Goal: Information Seeking & Learning: Learn about a topic

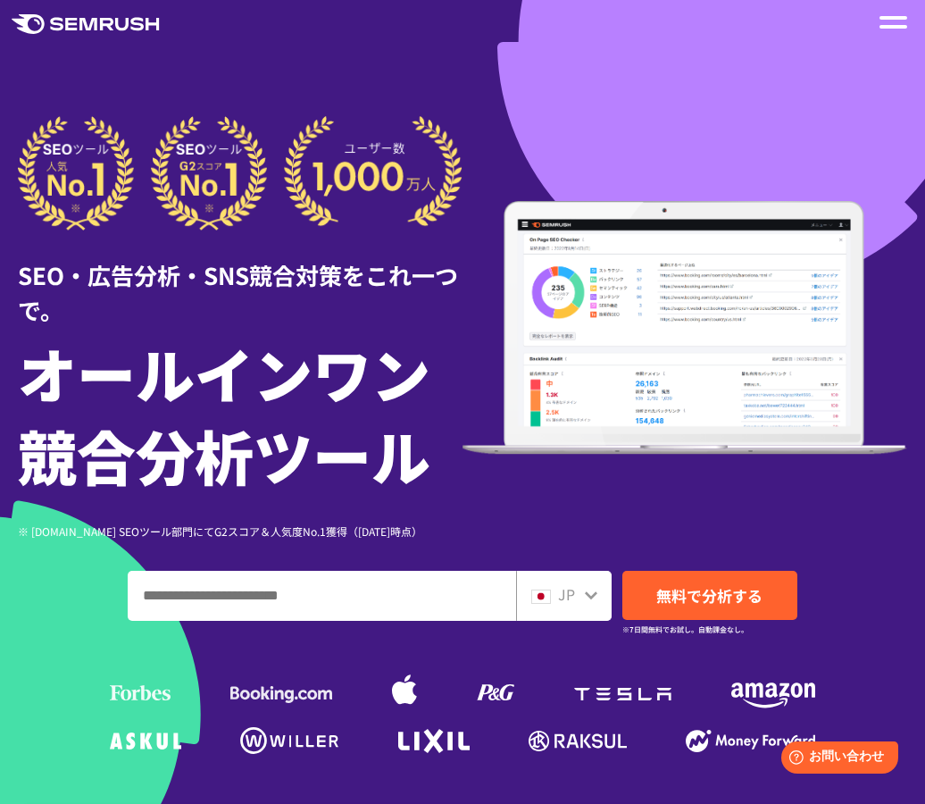
click at [887, 12] on div at bounding box center [893, 22] width 28 height 21
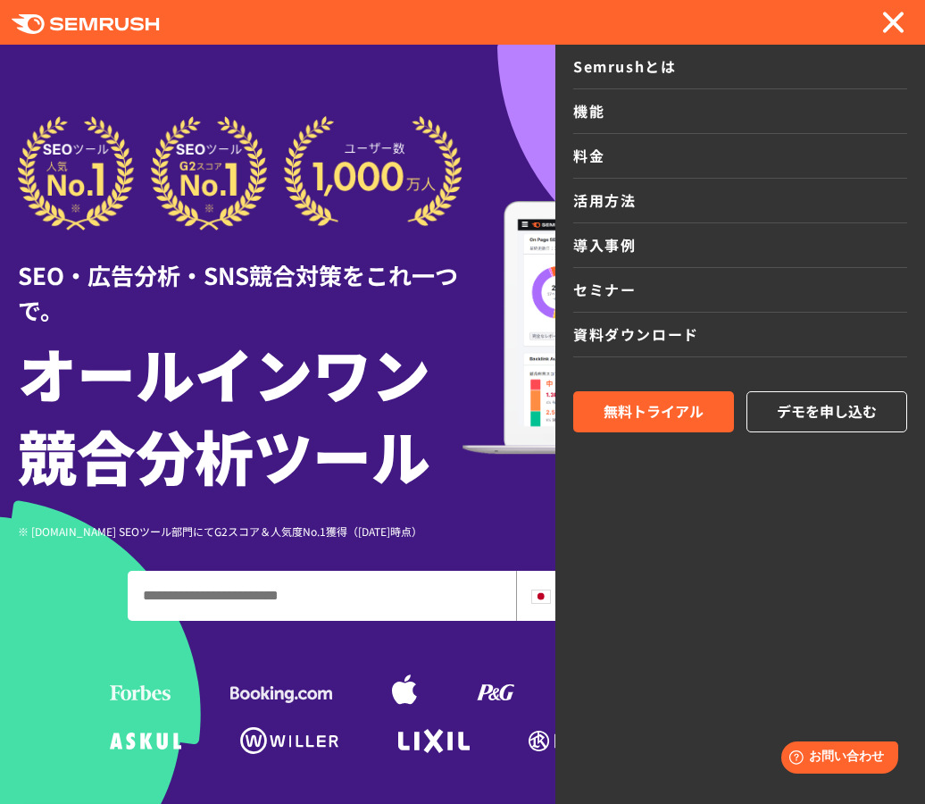
click at [601, 148] on link "料金" at bounding box center [740, 156] width 334 height 45
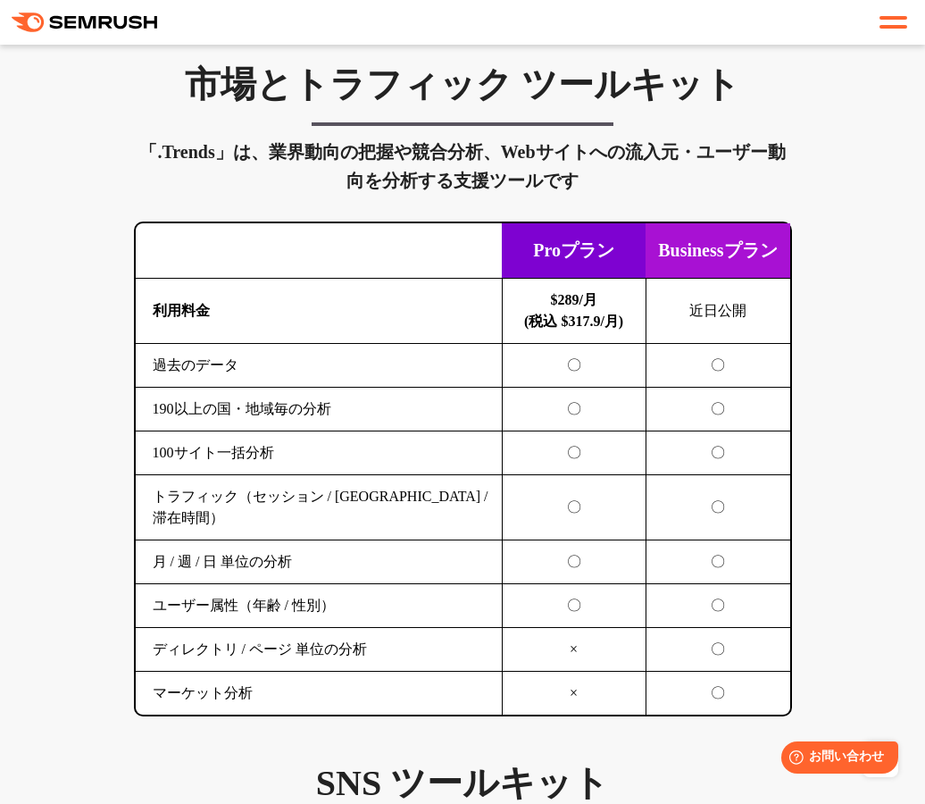
scroll to position [3660, 0]
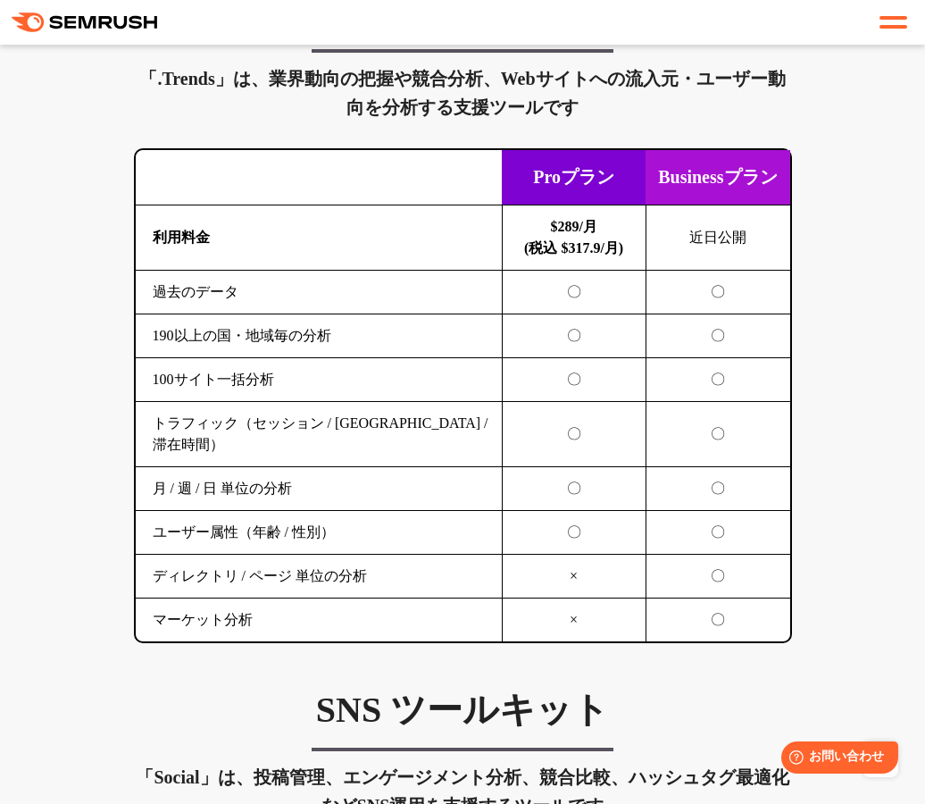
click at [702, 270] on td "近日公開" at bounding box center [717, 236] width 144 height 65
click at [590, 255] on b "$289/月 (税込 $317.9/月)" at bounding box center [573, 237] width 99 height 37
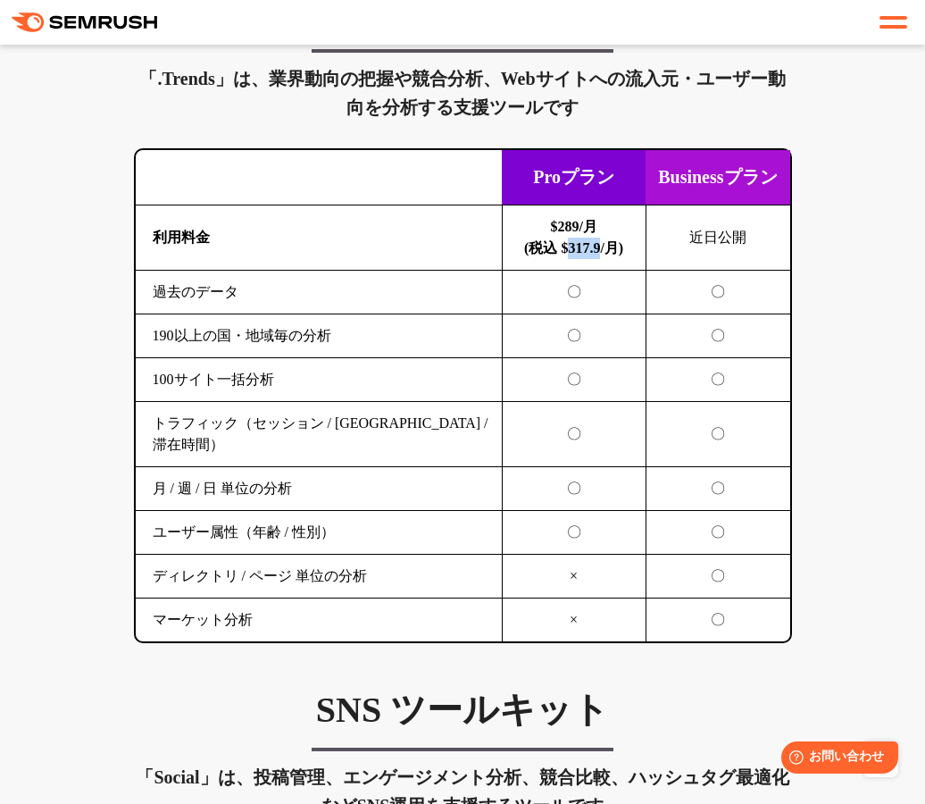
click at [590, 255] on b "$289/月 (税込 $317.9/月)" at bounding box center [573, 237] width 99 height 37
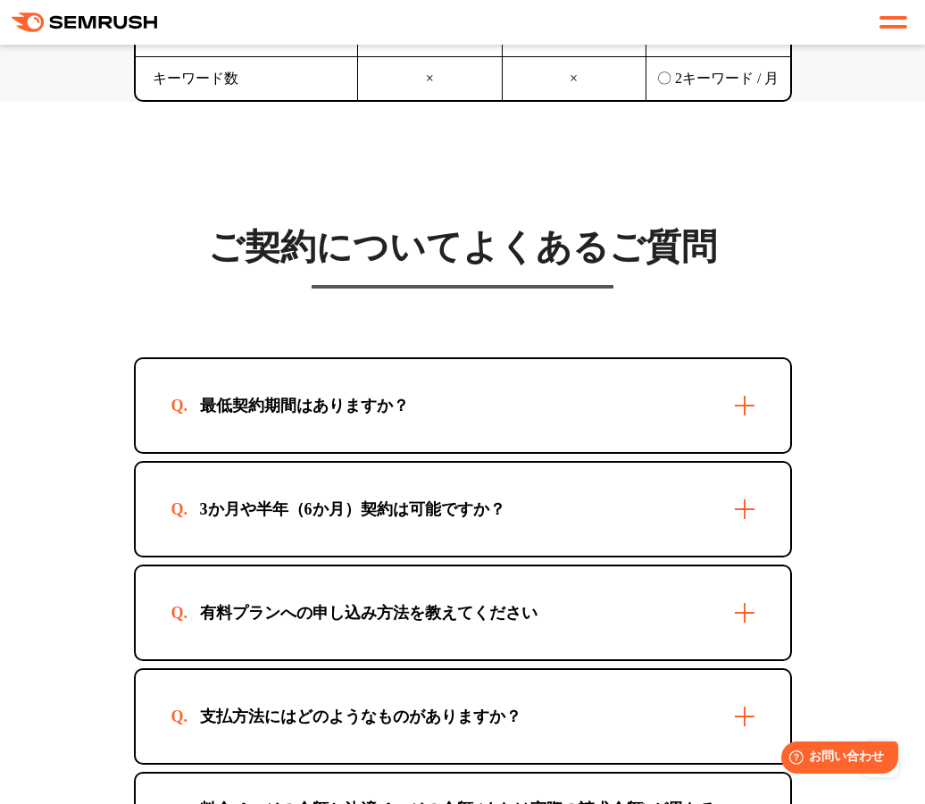
scroll to position [5701, 0]
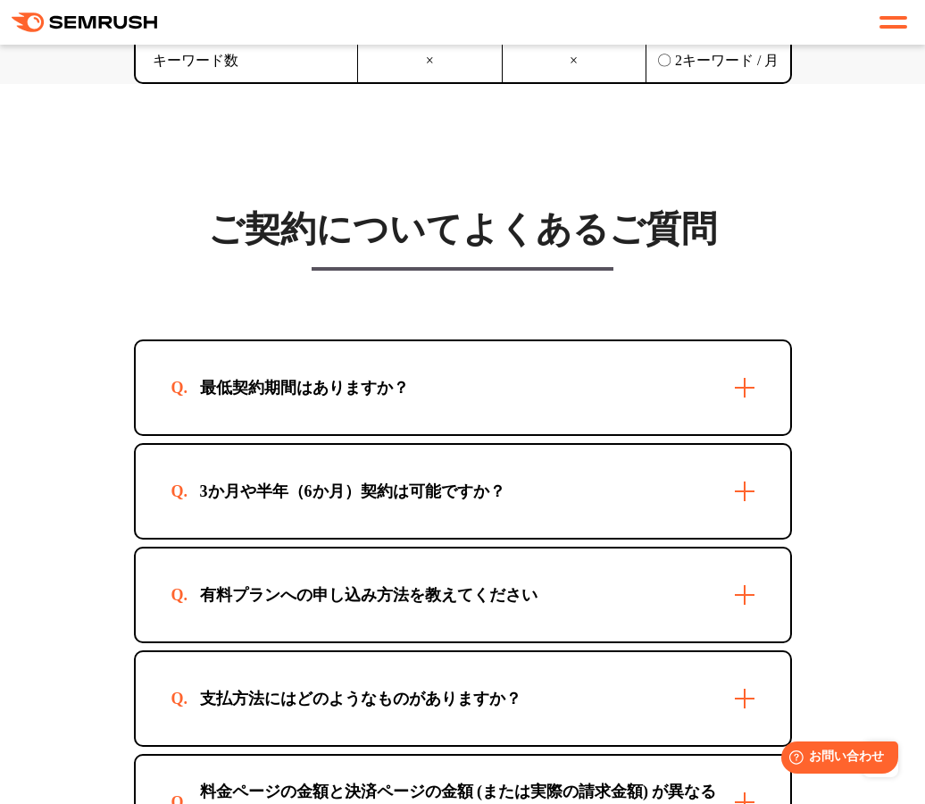
click at [557, 434] on div "最低契約期間はありますか？" at bounding box center [463, 387] width 654 height 93
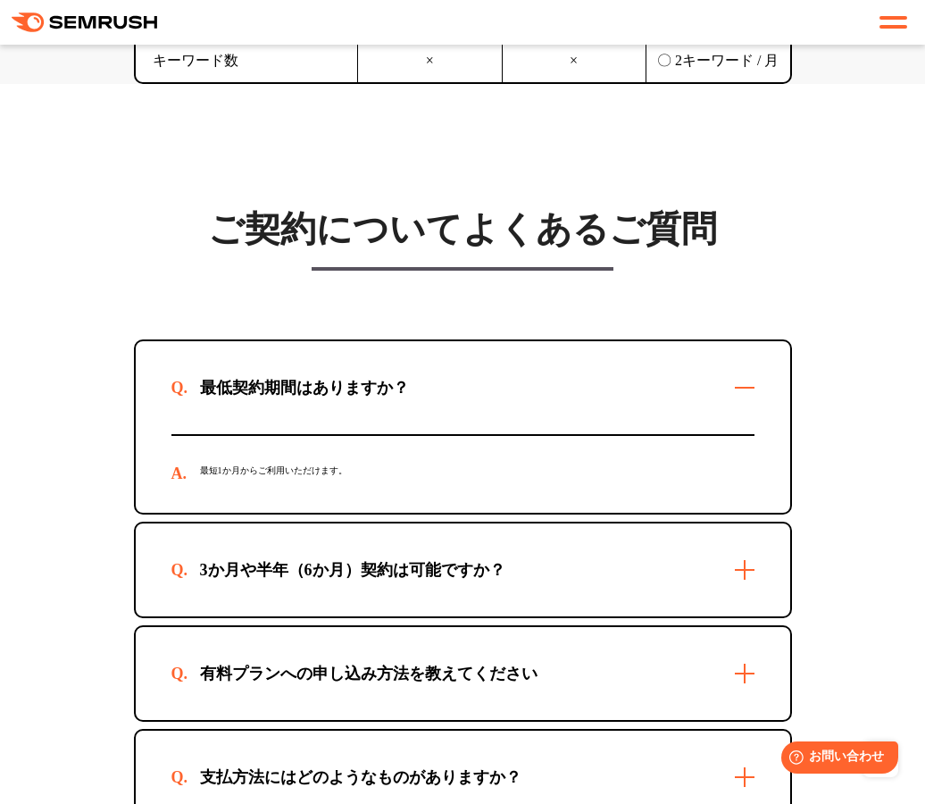
click at [557, 434] on div "最低契約期間はありますか？" at bounding box center [463, 387] width 654 height 93
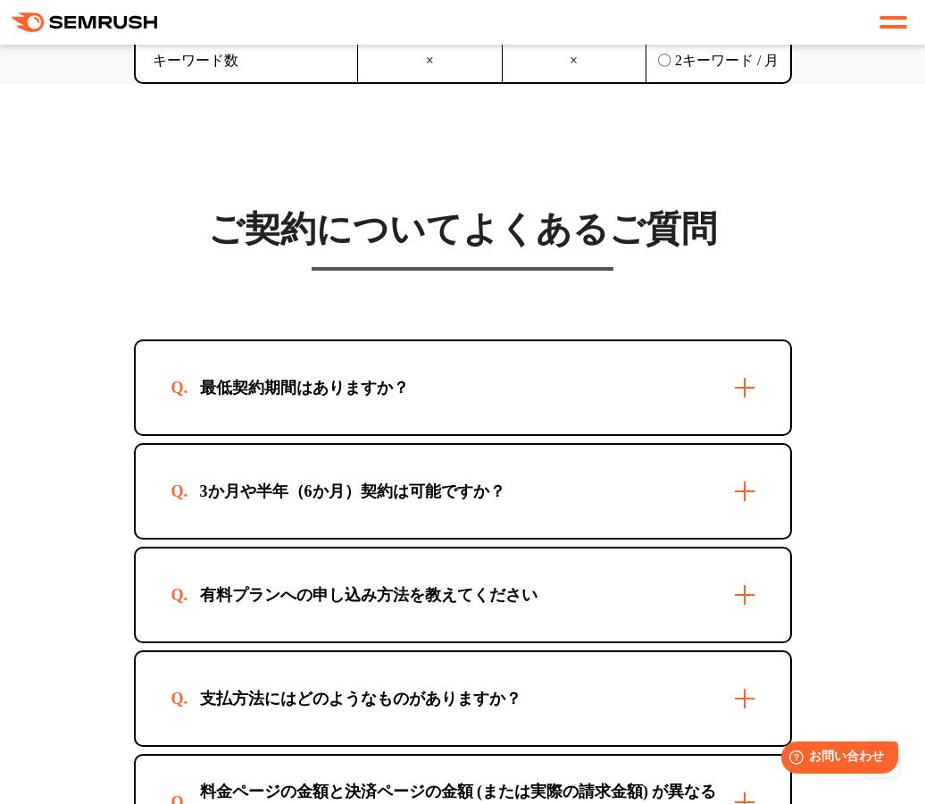
click at [545, 537] on div "3か月や半年（6か月）契約は可能ですか？" at bounding box center [463, 491] width 654 height 93
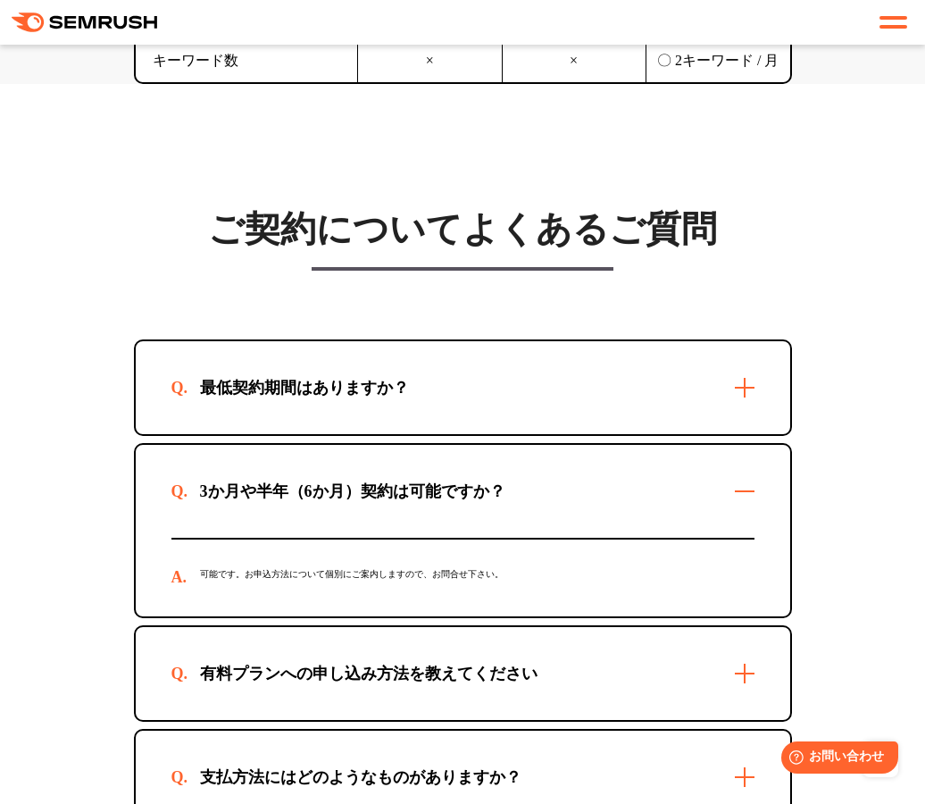
click at [545, 537] on div "3か月や半年（6か月）契約は可能ですか？" at bounding box center [463, 491] width 654 height 93
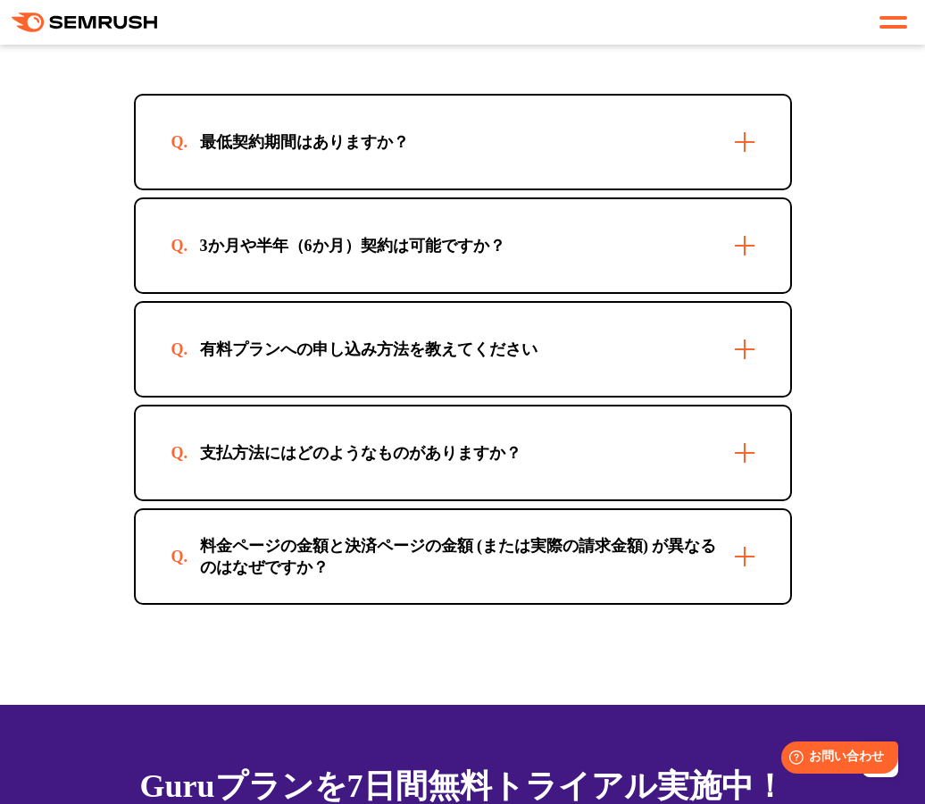
scroll to position [6019, 0]
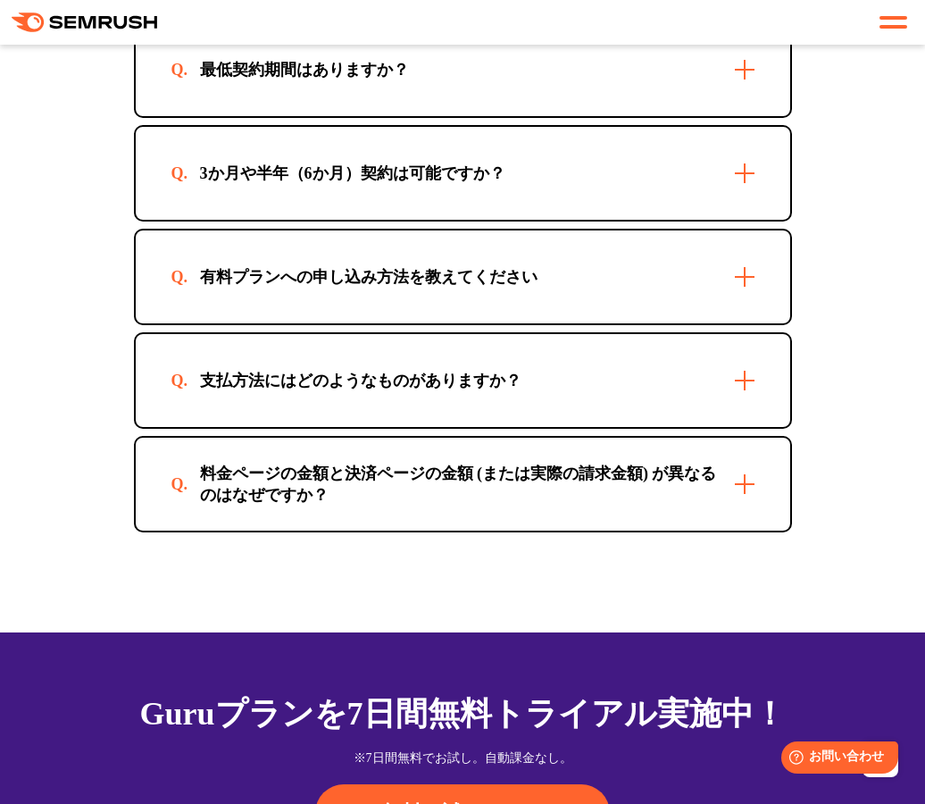
click at [566, 323] on div "有料プランへの申し込み方法を教えてください" at bounding box center [463, 276] width 654 height 93
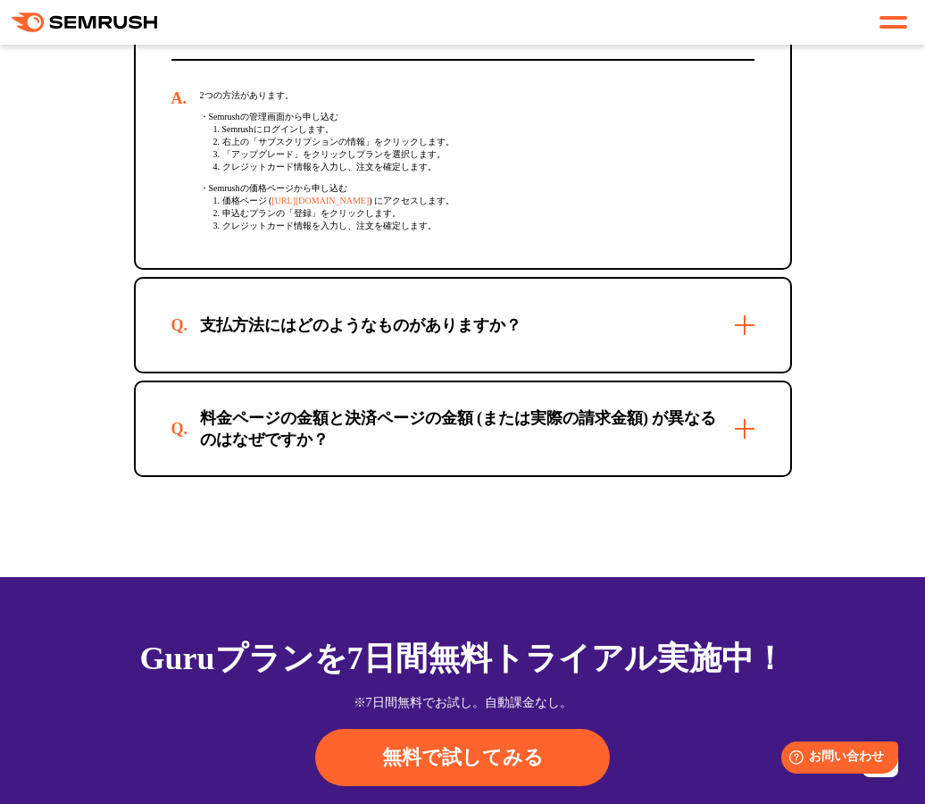
scroll to position [6296, 0]
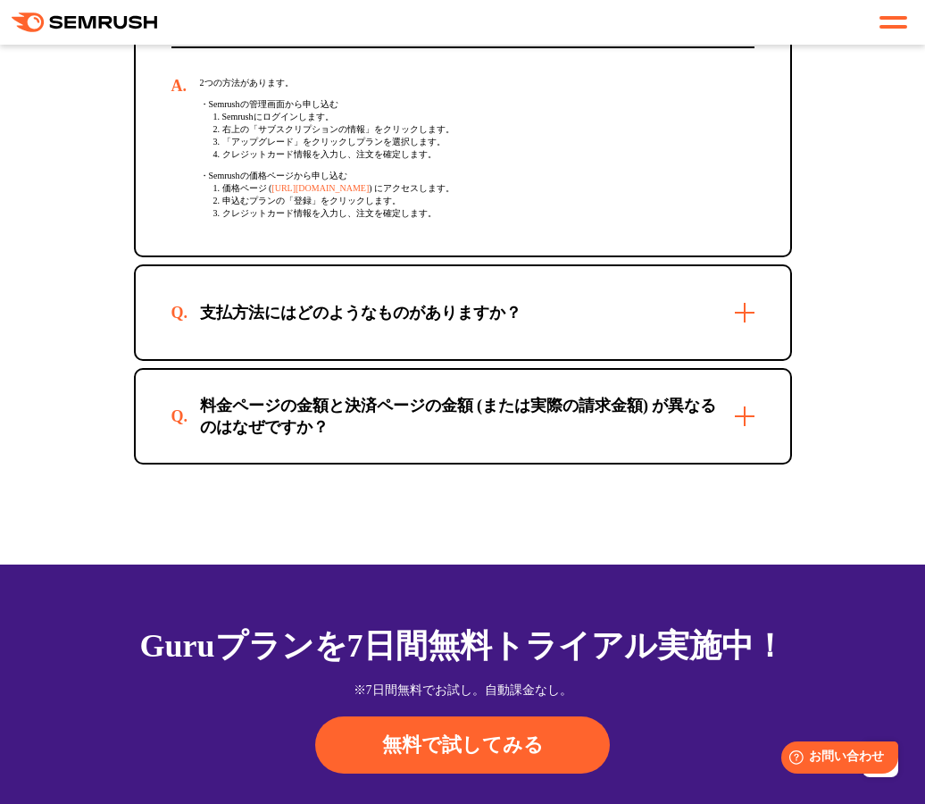
click at [533, 359] on div "支払方法にはどのようなものがありますか？" at bounding box center [463, 312] width 654 height 93
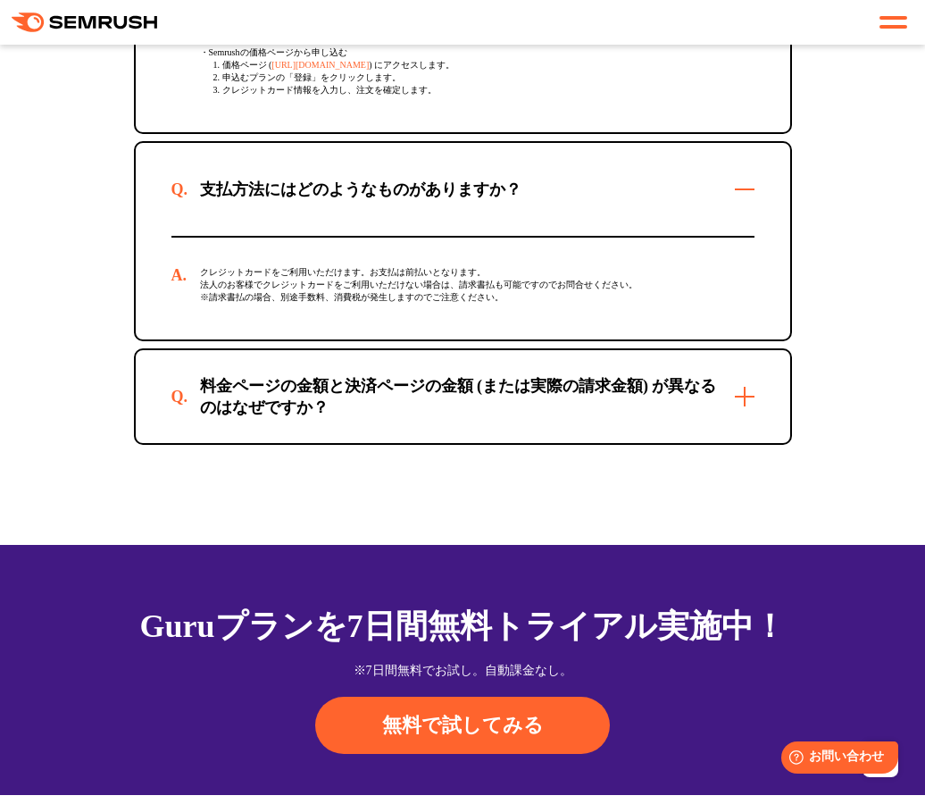
scroll to position [6586, 0]
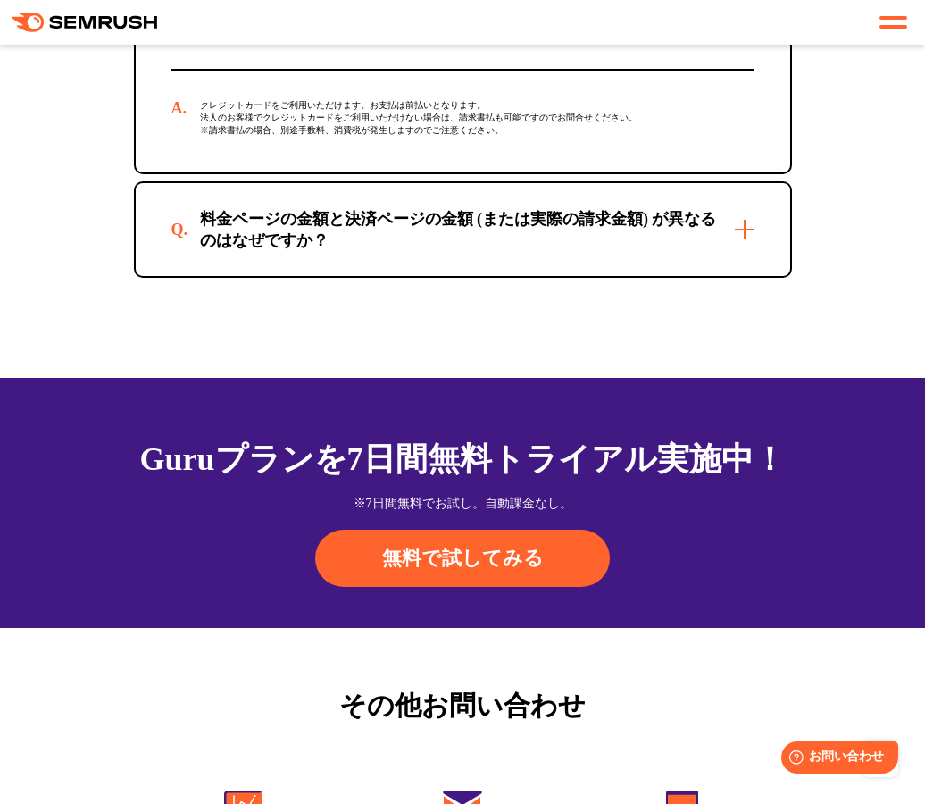
click at [560, 251] on div "料金ページの金額と決済ページの金額 (または実際の請求金額) が異なるのはなぜですか？" at bounding box center [462, 229] width 583 height 43
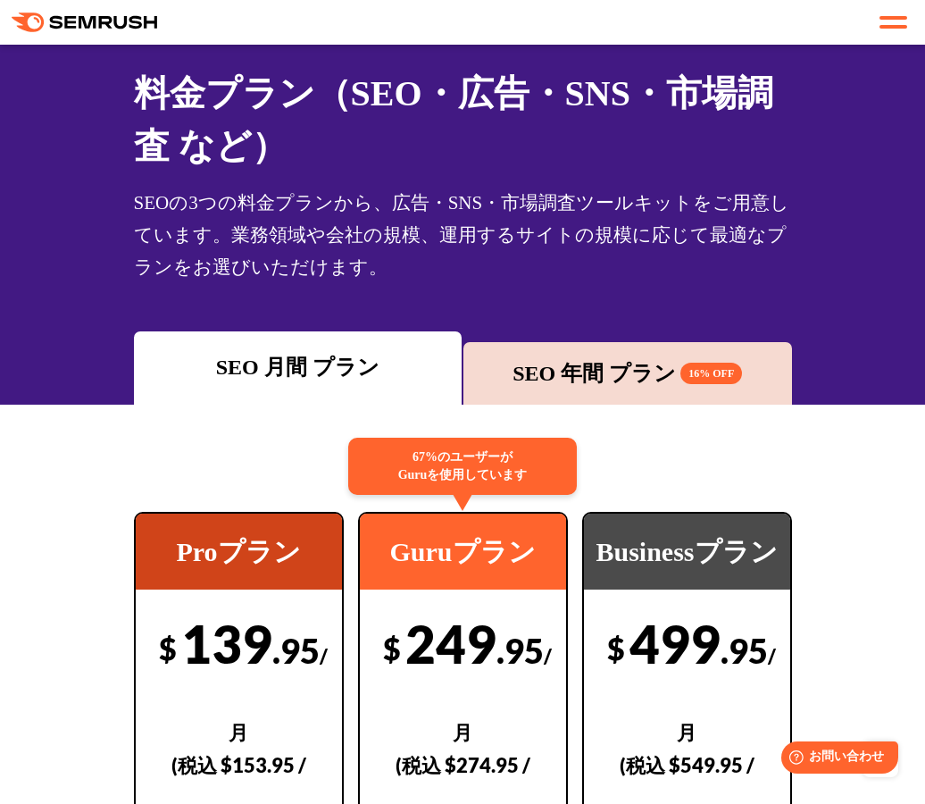
scroll to position [0, 0]
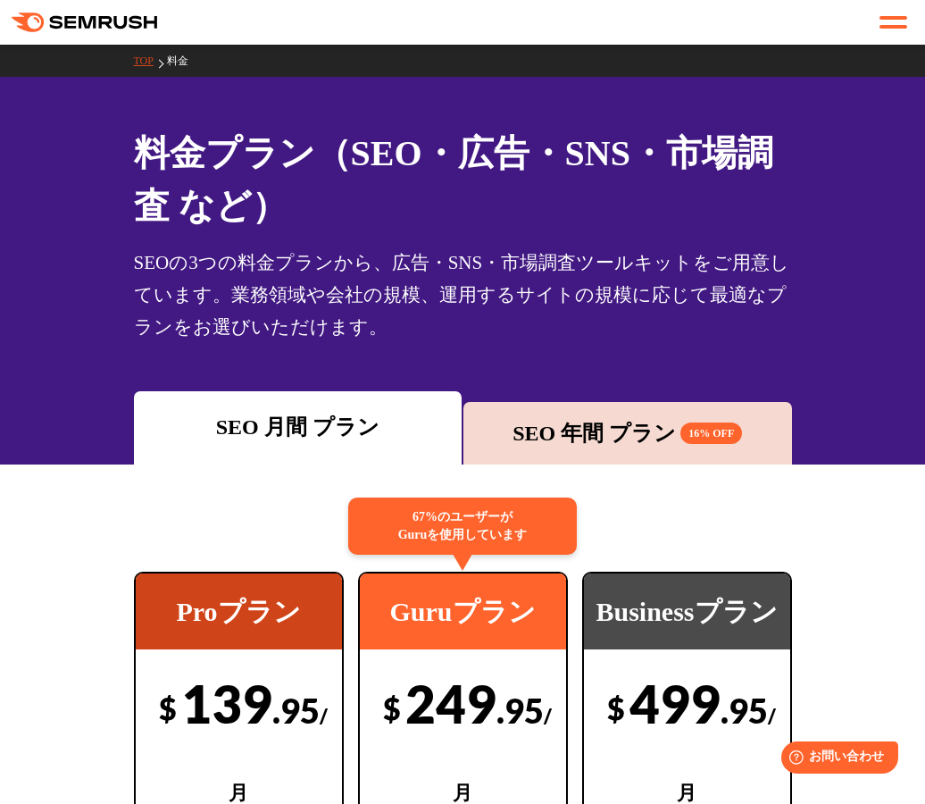
click at [884, 20] on div at bounding box center [893, 22] width 28 height 21
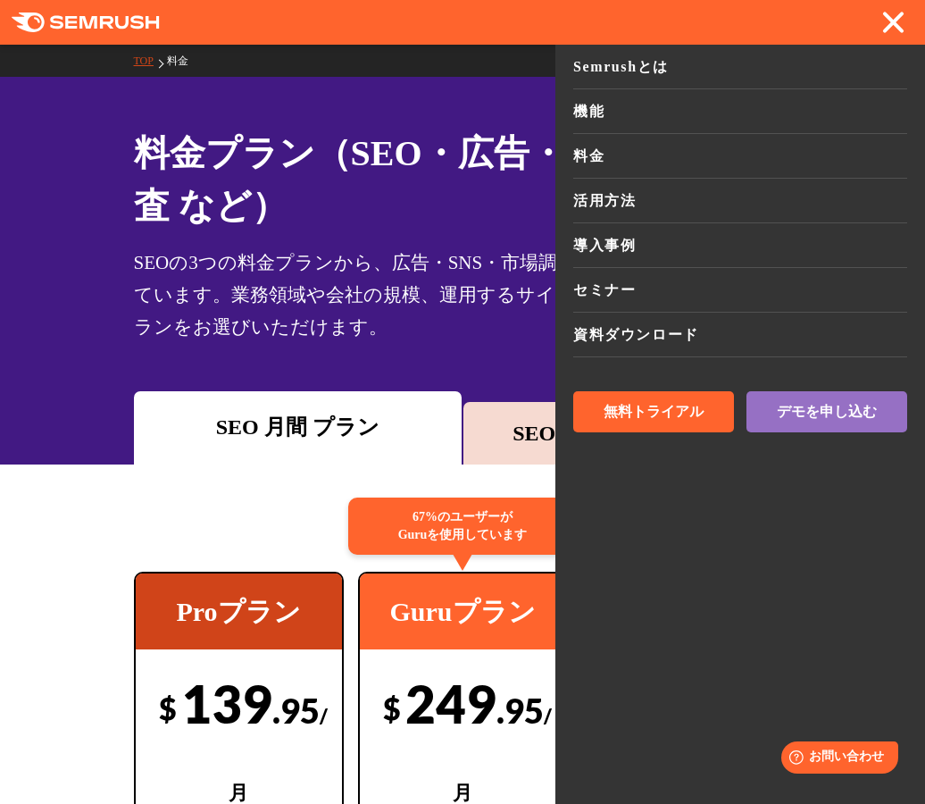
click at [599, 113] on link "機能" at bounding box center [740, 111] width 334 height 45
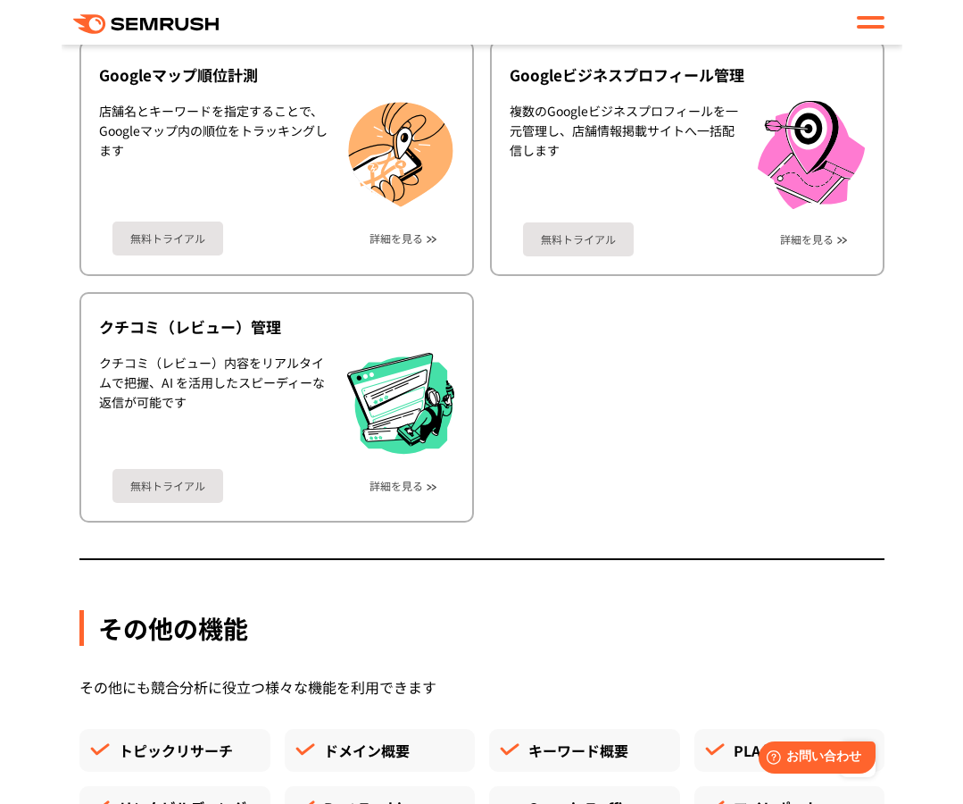
scroll to position [4663, 0]
